Goal: Find specific page/section: Find specific page/section

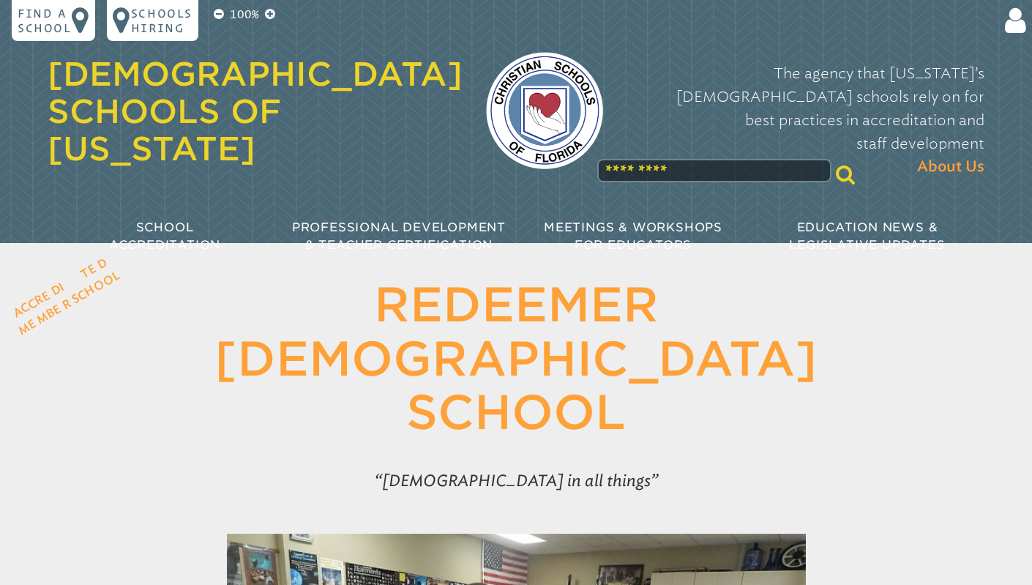
click at [605, 159] on input "text" at bounding box center [714, 170] width 234 height 23
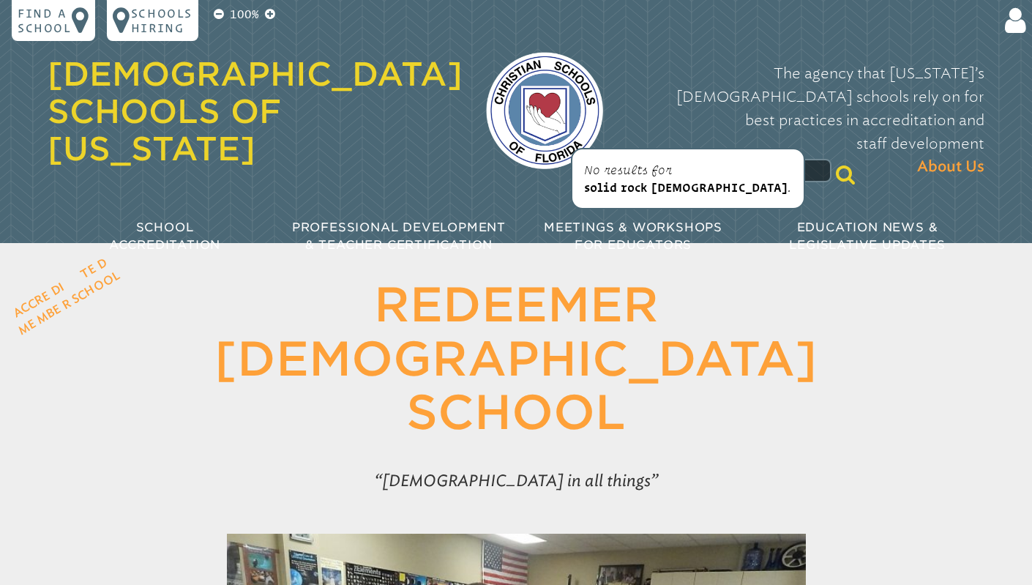
type input "**********"
click at [606, 187] on span "solid rock [DEMOGRAPHIC_DATA]" at bounding box center [685, 187] width 203 height 13
click at [200, 281] on h1 "[GEOGRAPHIC_DATA][DEMOGRAPHIC_DATA]" at bounding box center [516, 359] width 752 height 162
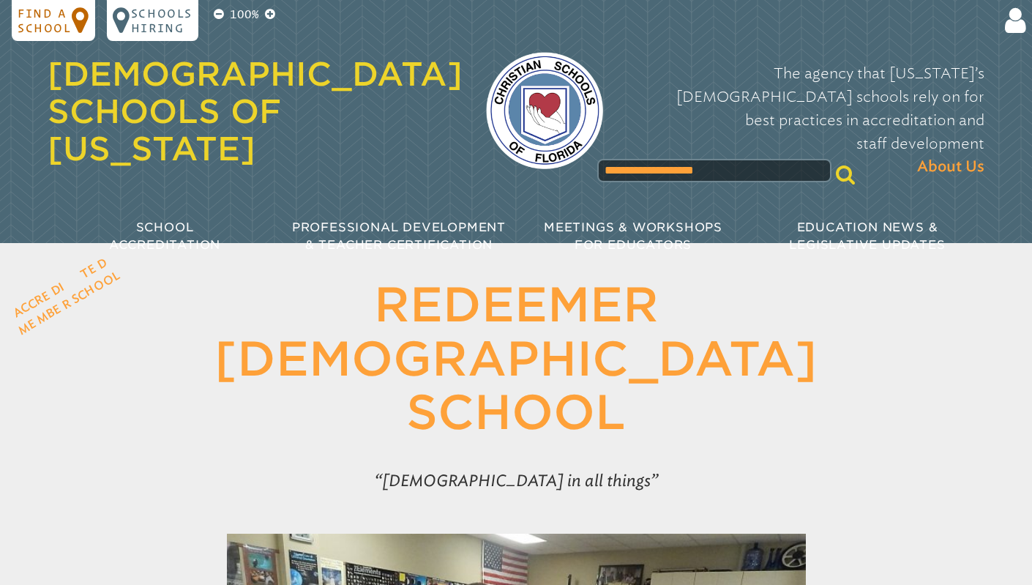
click at [74, 20] on icon at bounding box center [81, 20] width 18 height 29
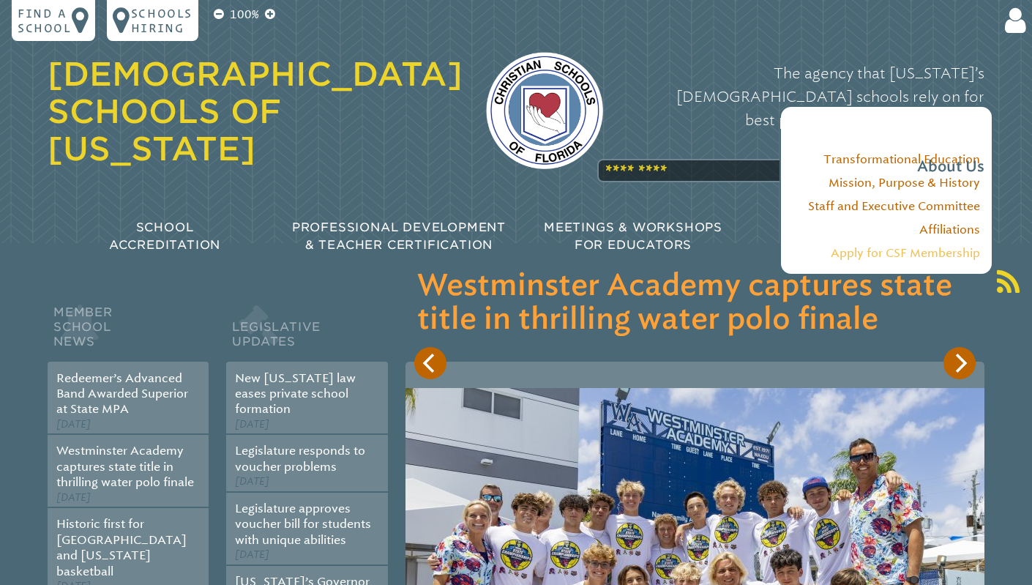
click at [917, 254] on link "Apply for CSF Membership" at bounding box center [904, 253] width 149 height 14
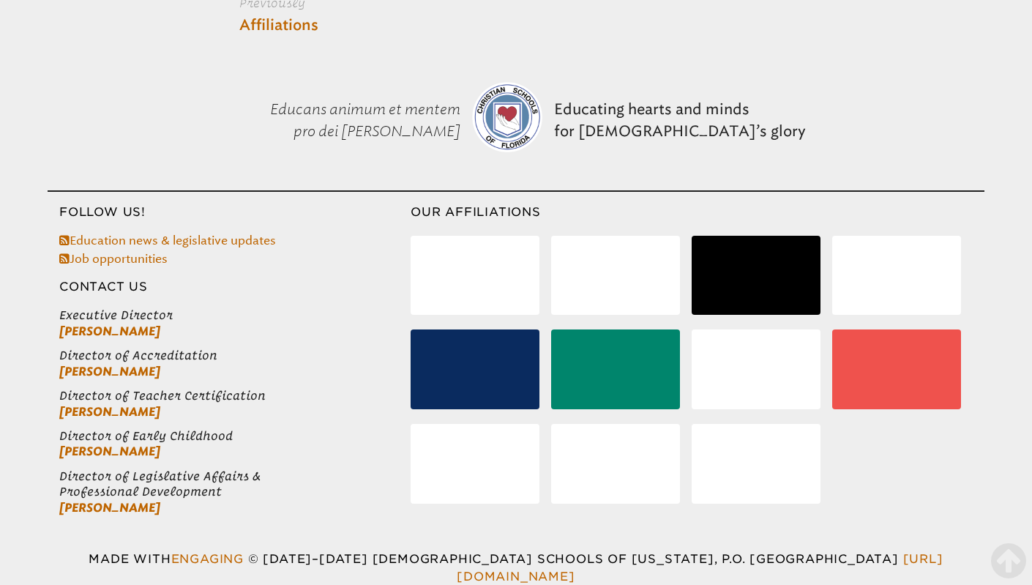
scroll to position [2445, 0]
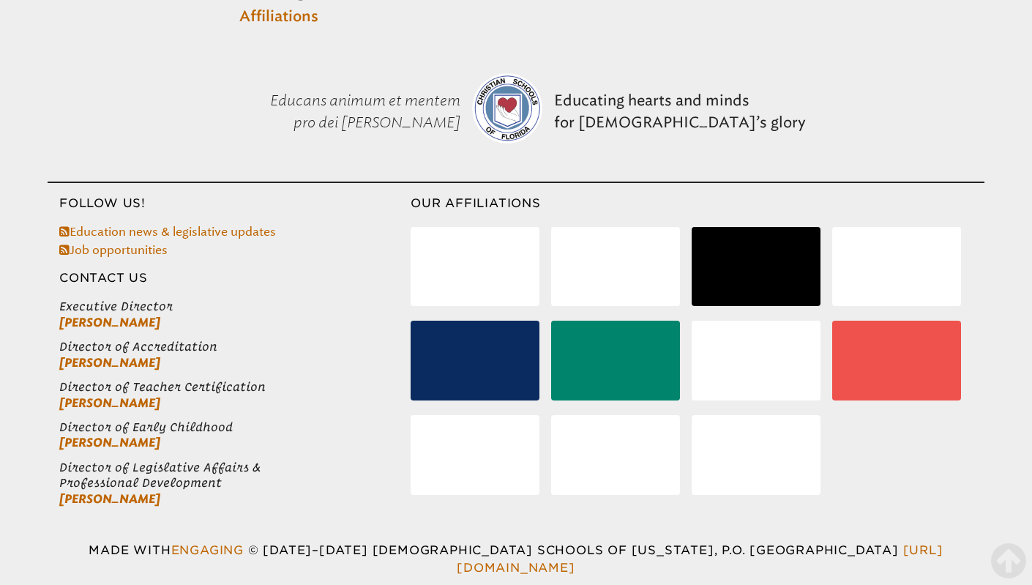
click at [113, 272] on h3 "Contact Us" at bounding box center [229, 278] width 363 height 18
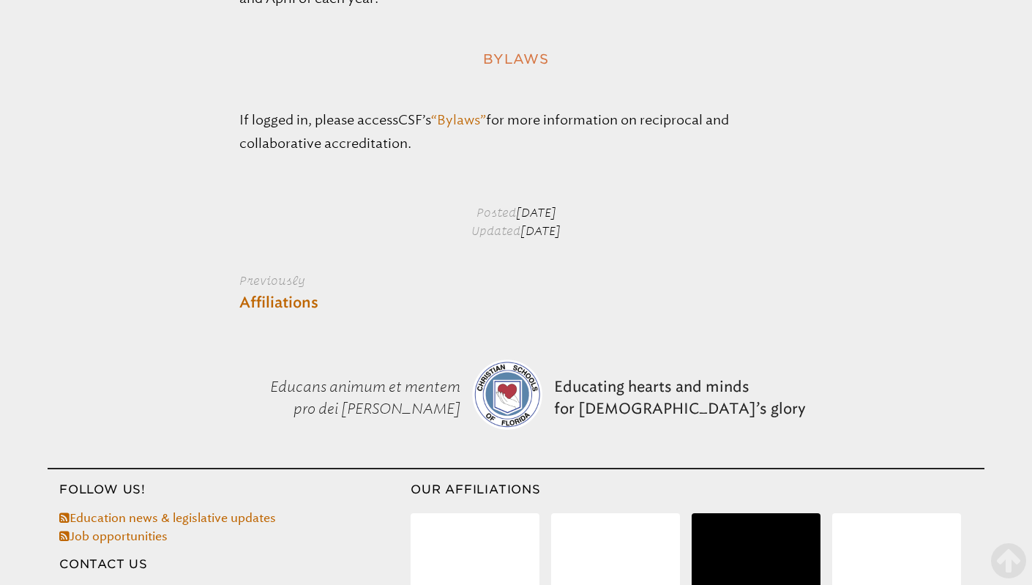
scroll to position [2153, 0]
